Goal: Task Accomplishment & Management: Complete application form

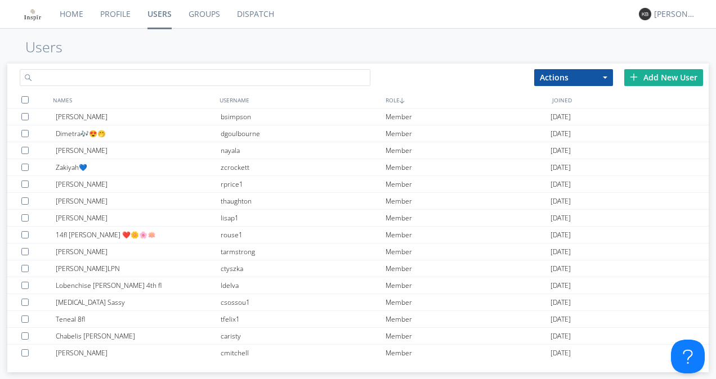
click at [156, 77] on input "text" at bounding box center [195, 77] width 351 height 17
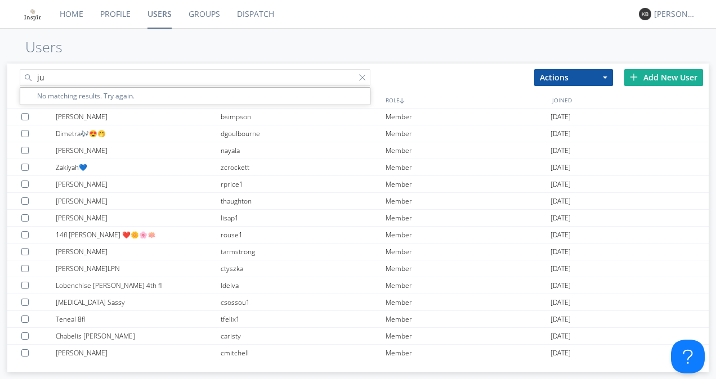
type input "j"
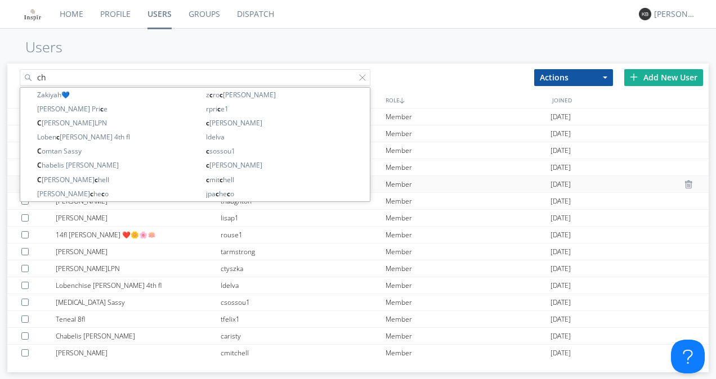
type input "c"
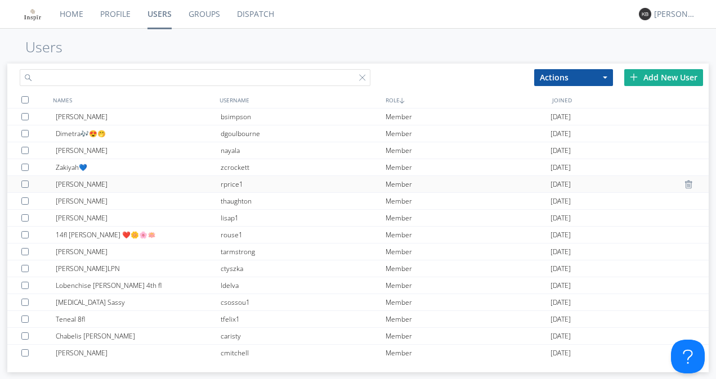
type input "m"
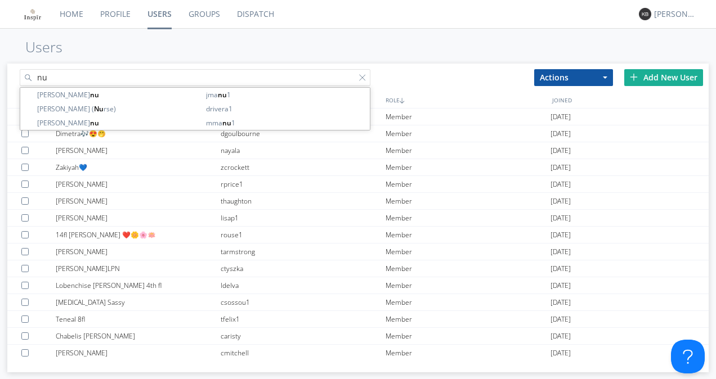
type input "n"
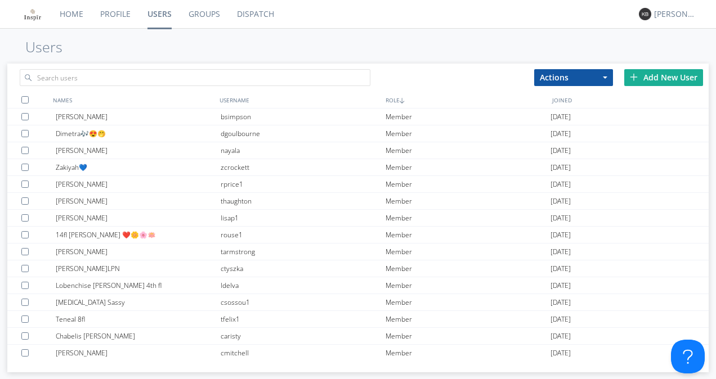
click at [658, 77] on div "Add New User" at bounding box center [663, 77] width 79 height 17
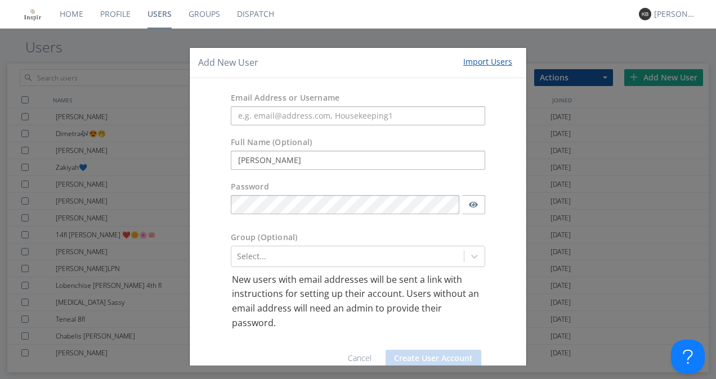
type input "[PERSON_NAME]"
click at [216, 139] on div "Full Name (Optional) [PERSON_NAME]" at bounding box center [358, 153] width 337 height 44
click at [149, 137] on div "Add New User Import Users Email Address or Username Full Name (Optional) [PERSO…" at bounding box center [358, 189] width 716 height 379
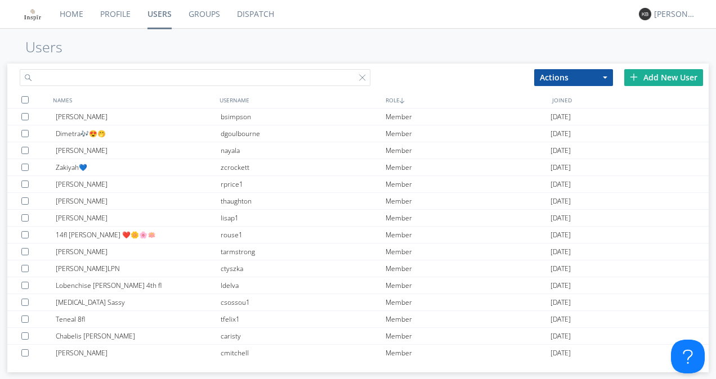
click at [126, 76] on input "text" at bounding box center [195, 77] width 351 height 17
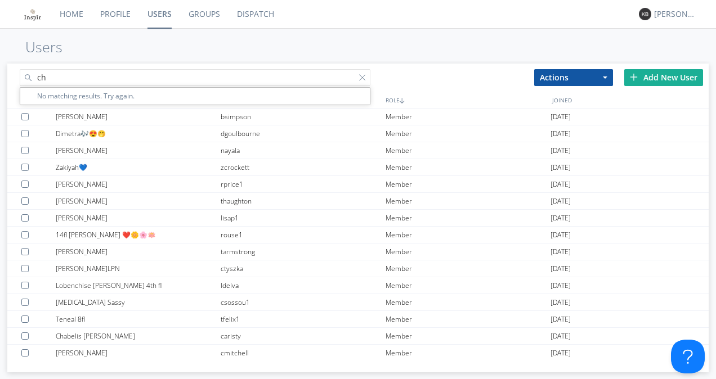
type input "c"
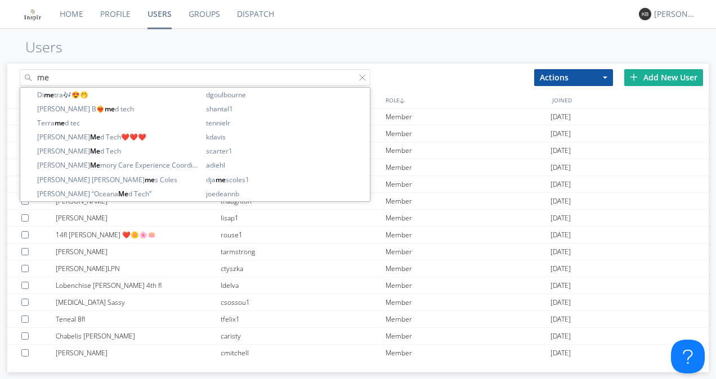
type input "m"
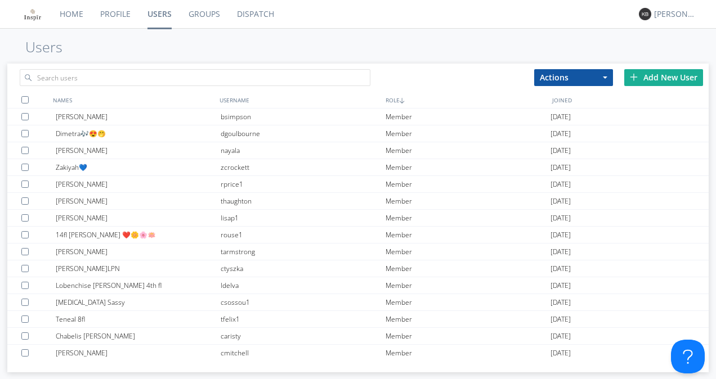
click at [645, 74] on div "Add New User" at bounding box center [663, 77] width 79 height 17
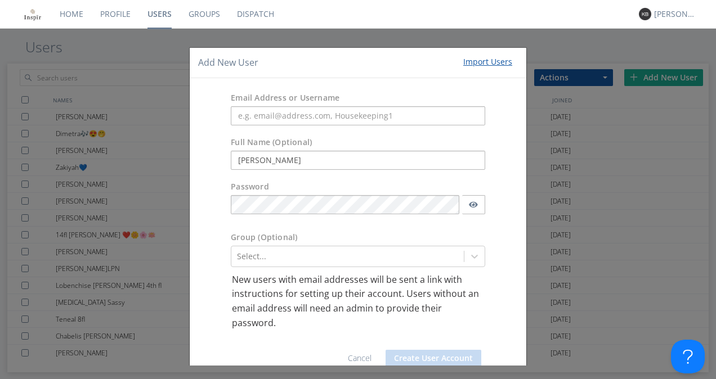
type input "[PERSON_NAME]"
click at [288, 118] on input "text" at bounding box center [358, 115] width 254 height 19
type input "M"
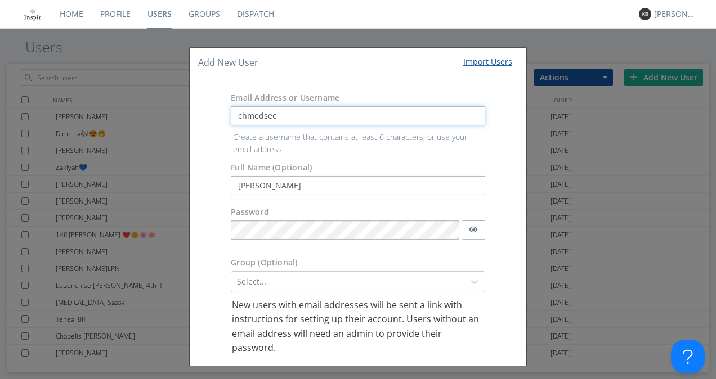
type input "chmedsec"
click at [288, 235] on body "Home Profile Users Groups Dispatch [PERSON_NAME] Users Actions Add to Group Del…" at bounding box center [358, 189] width 716 height 379
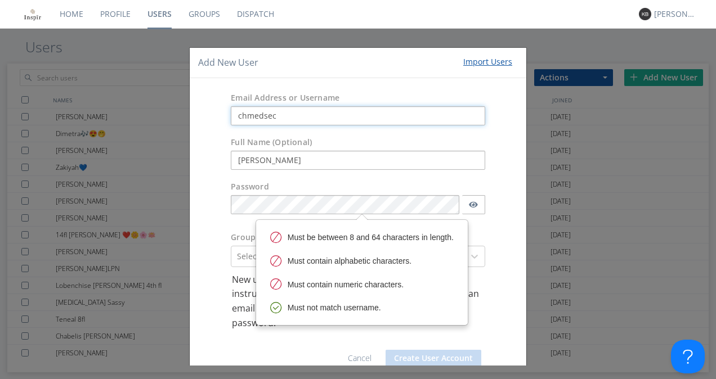
click at [289, 118] on input "chmedsec" at bounding box center [358, 115] width 254 height 19
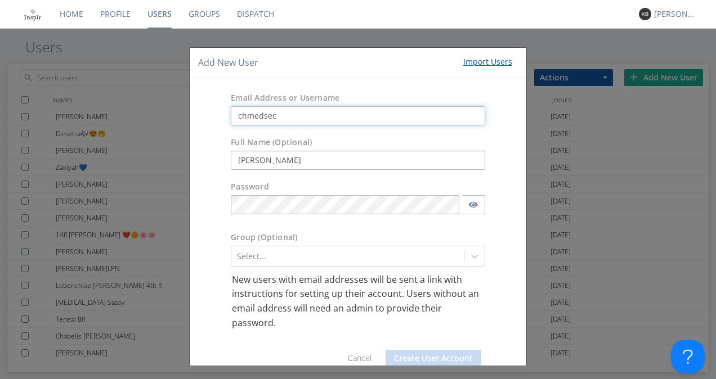
click at [289, 118] on input "chmedsec" at bounding box center [358, 115] width 254 height 19
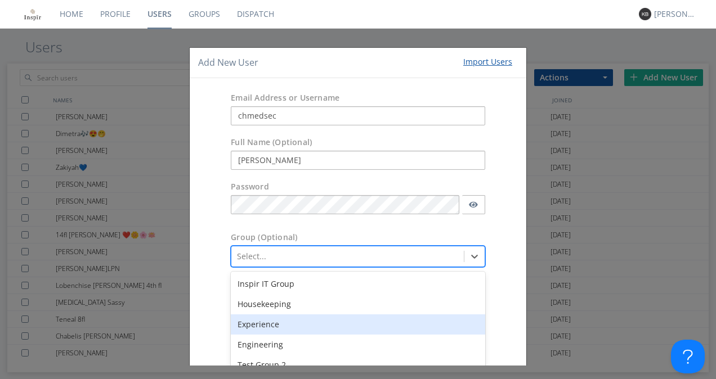
scroll to position [72, 0]
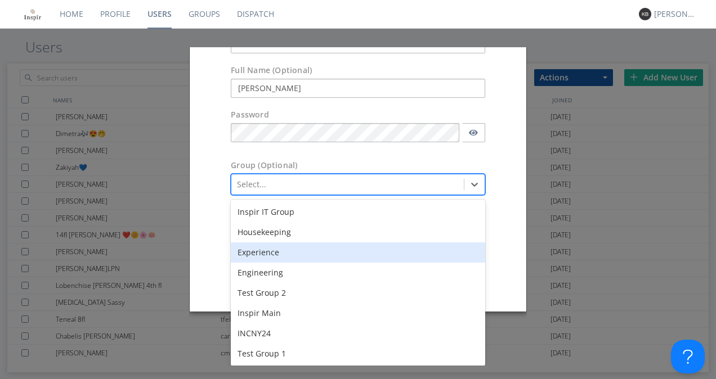
click at [313, 195] on div "option Experience focused, 3 of 8. 8 results available. Use Up and Down to choo…" at bounding box center [358, 184] width 254 height 21
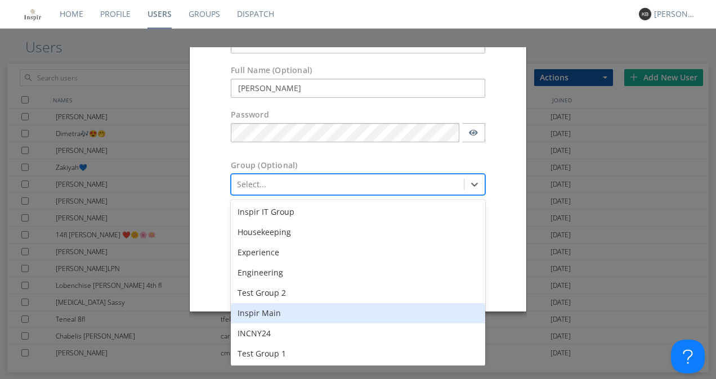
click at [278, 307] on div "Inspir Main" at bounding box center [358, 313] width 254 height 20
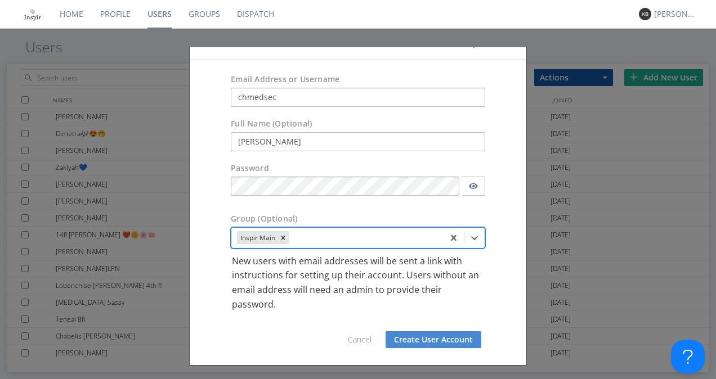
scroll to position [18, 0]
click at [468, 194] on button "button" at bounding box center [473, 186] width 23 height 19
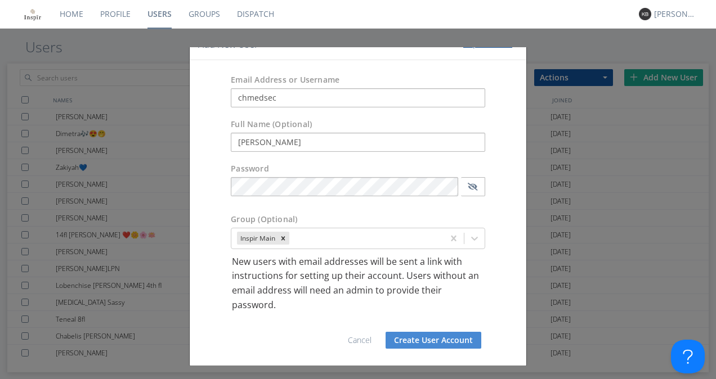
click at [421, 338] on button "Create User Account" at bounding box center [434, 340] width 96 height 17
